Goal: Task Accomplishment & Management: Complete application form

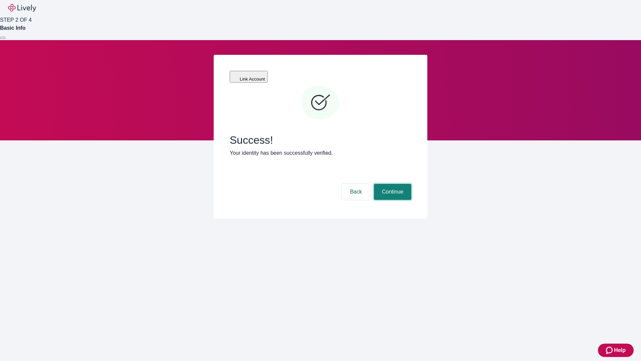
click at [392, 184] on button "Continue" at bounding box center [392, 192] width 37 height 16
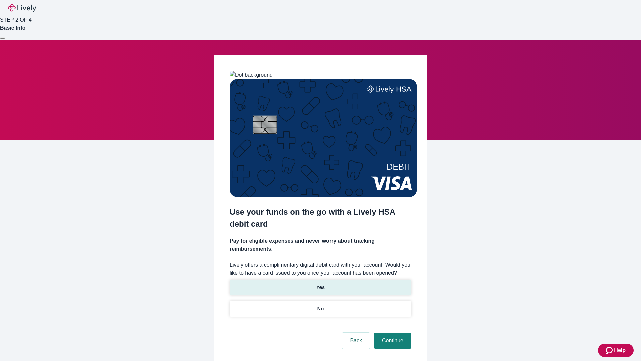
click at [320, 284] on p "Yes" at bounding box center [321, 287] width 8 height 7
click at [392, 332] on button "Continue" at bounding box center [392, 340] width 37 height 16
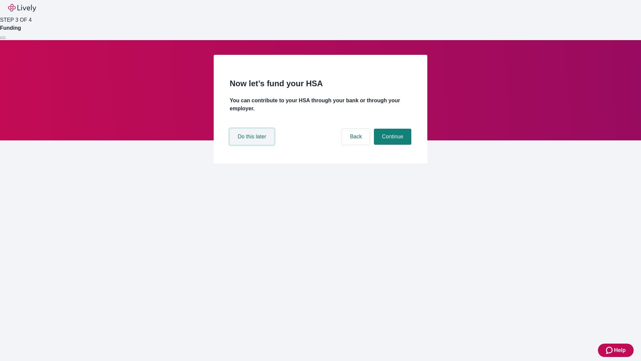
click at [253, 145] on button "Do this later" at bounding box center [252, 137] width 44 height 16
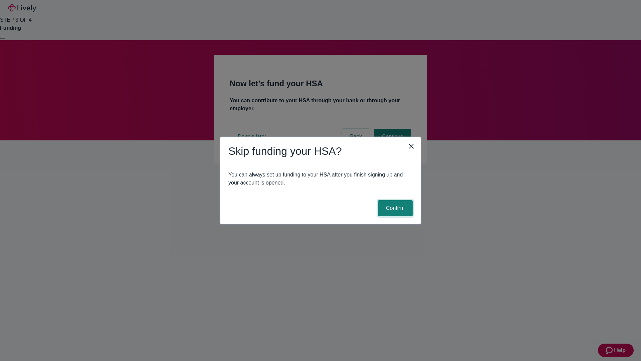
click at [395, 208] on button "Confirm" at bounding box center [395, 208] width 35 height 16
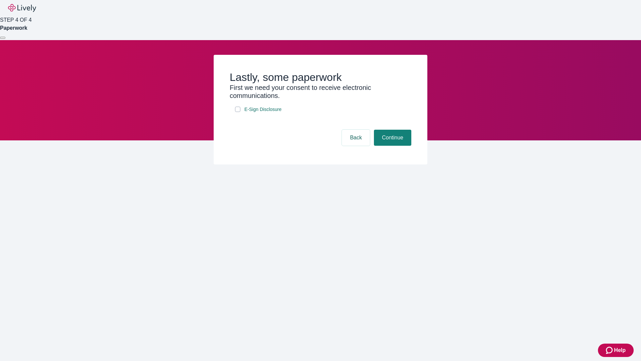
click at [238, 112] on input "E-Sign Disclosure" at bounding box center [237, 109] width 5 height 5
checkbox input "true"
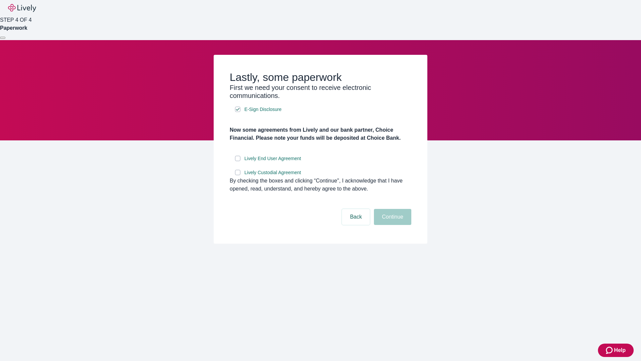
click at [238, 161] on input "Lively End User Agreement" at bounding box center [237, 158] width 5 height 5
checkbox input "true"
click at [238, 175] on input "Lively Custodial Agreement" at bounding box center [237, 172] width 5 height 5
checkbox input "true"
click at [392, 225] on button "Continue" at bounding box center [392, 217] width 37 height 16
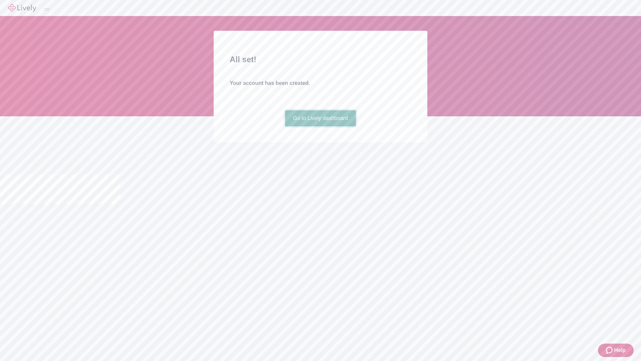
click at [320, 126] on link "Go to Lively dashboard" at bounding box center [320, 118] width 71 height 16
